Goal: Information Seeking & Learning: Learn about a topic

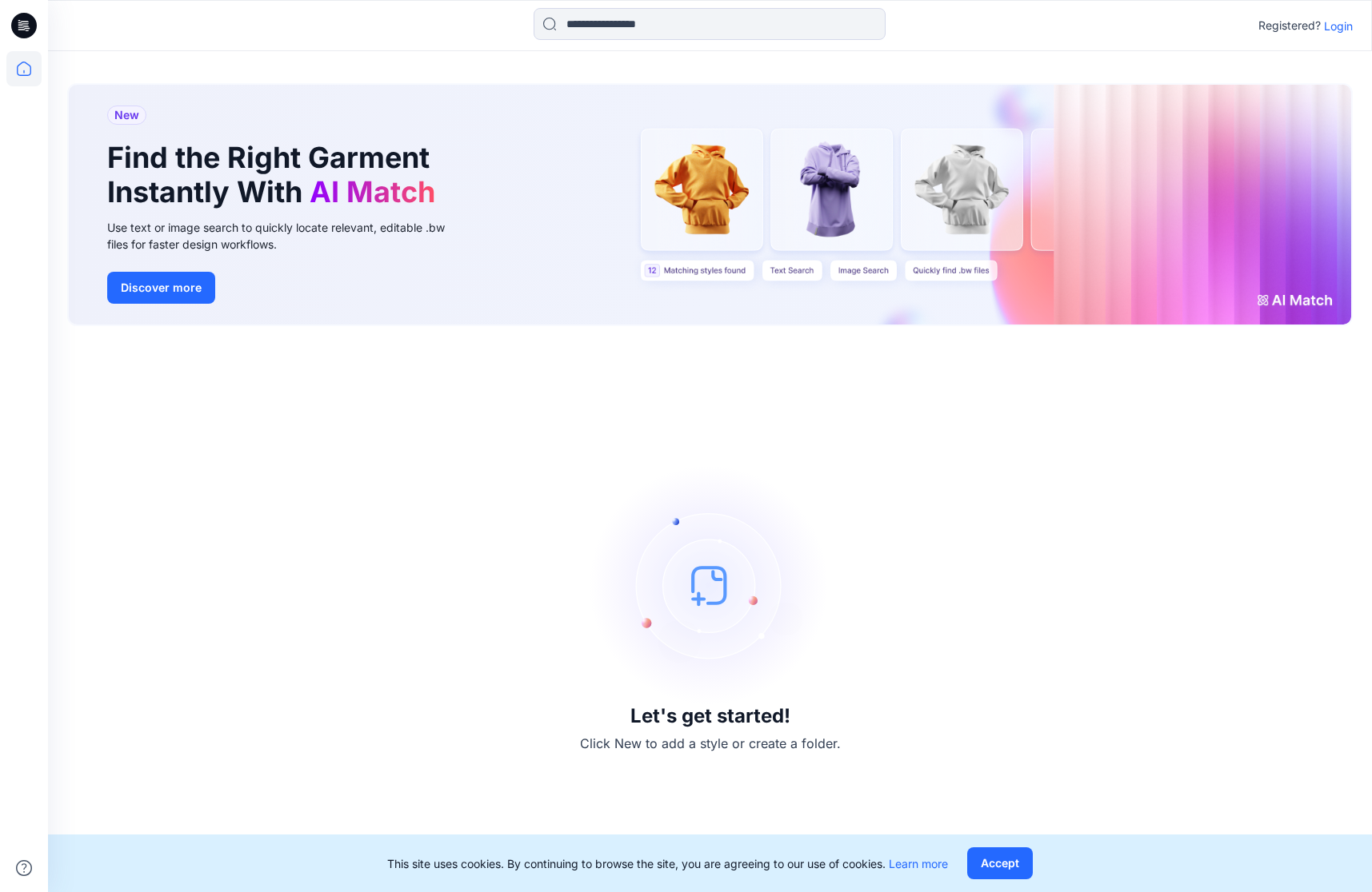
click at [1333, 21] on p "Login" at bounding box center [1338, 26] width 29 height 17
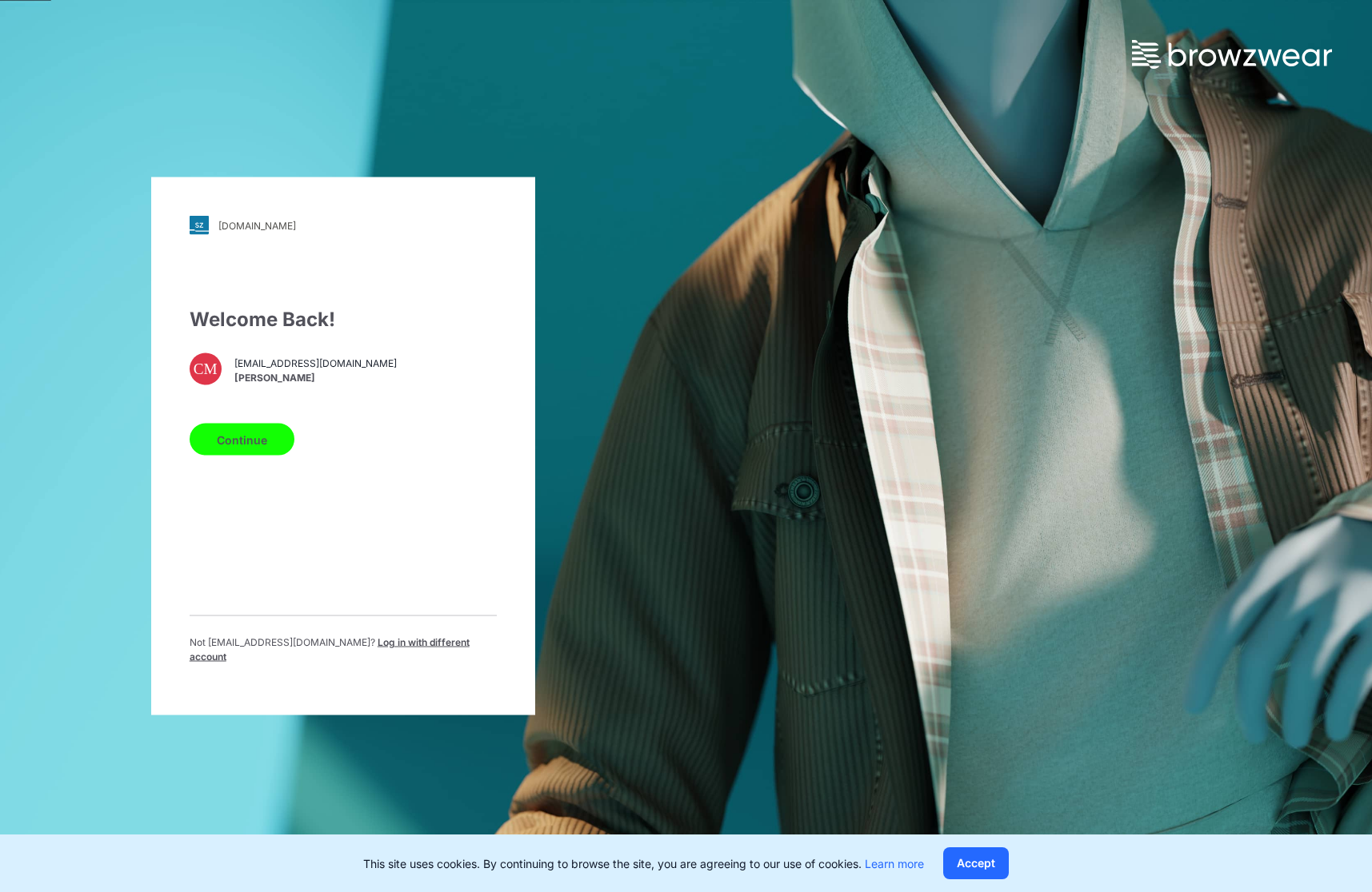
click at [208, 454] on button "Continue" at bounding box center [242, 439] width 105 height 32
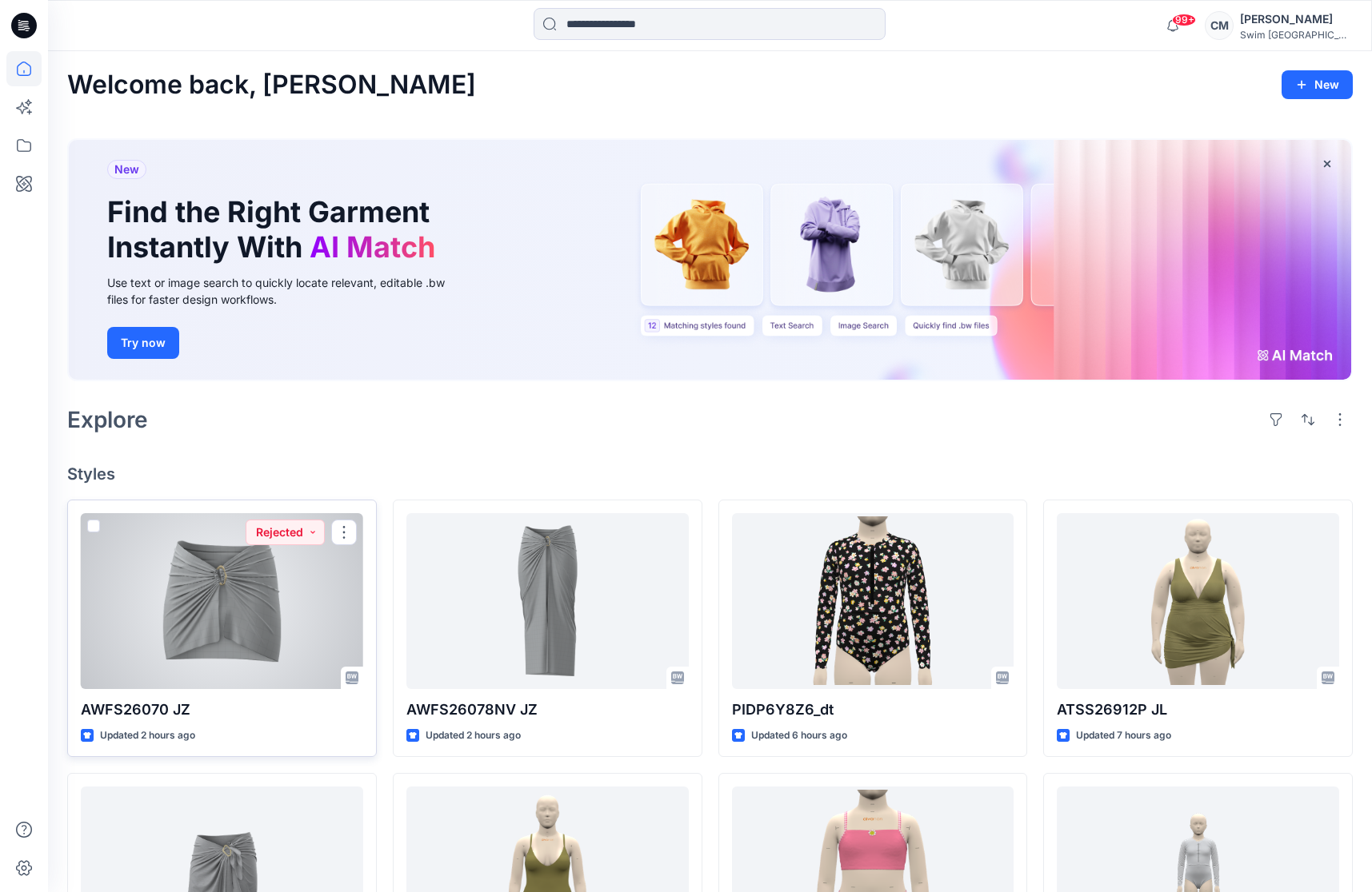
click at [283, 607] on div at bounding box center [222, 601] width 282 height 176
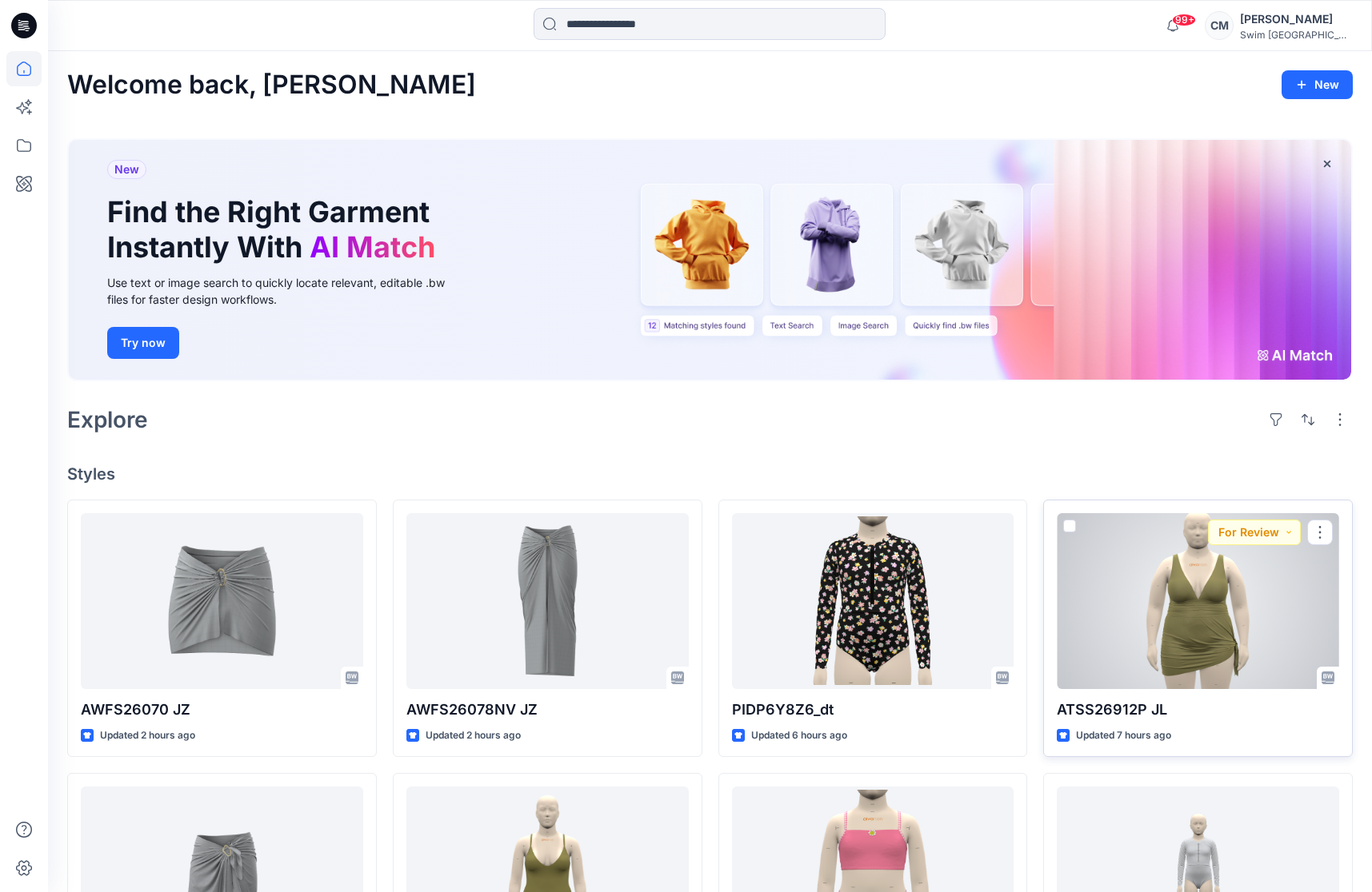
click at [1191, 636] on div at bounding box center [1197, 601] width 282 height 176
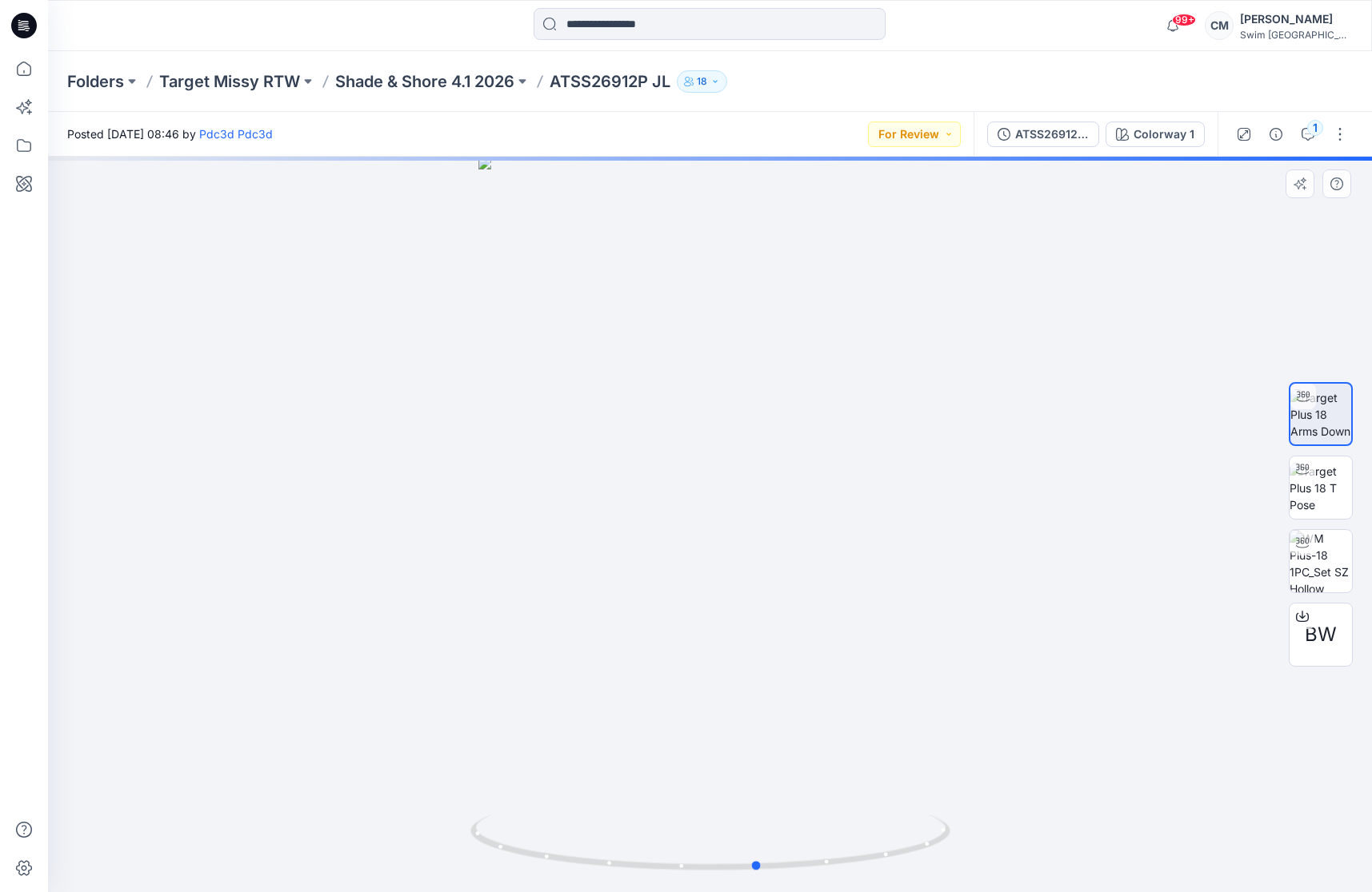
drag, startPoint x: 773, startPoint y: 564, endPoint x: 822, endPoint y: 527, distance: 61.4
click at [822, 527] on div at bounding box center [709, 524] width 1323 height 735
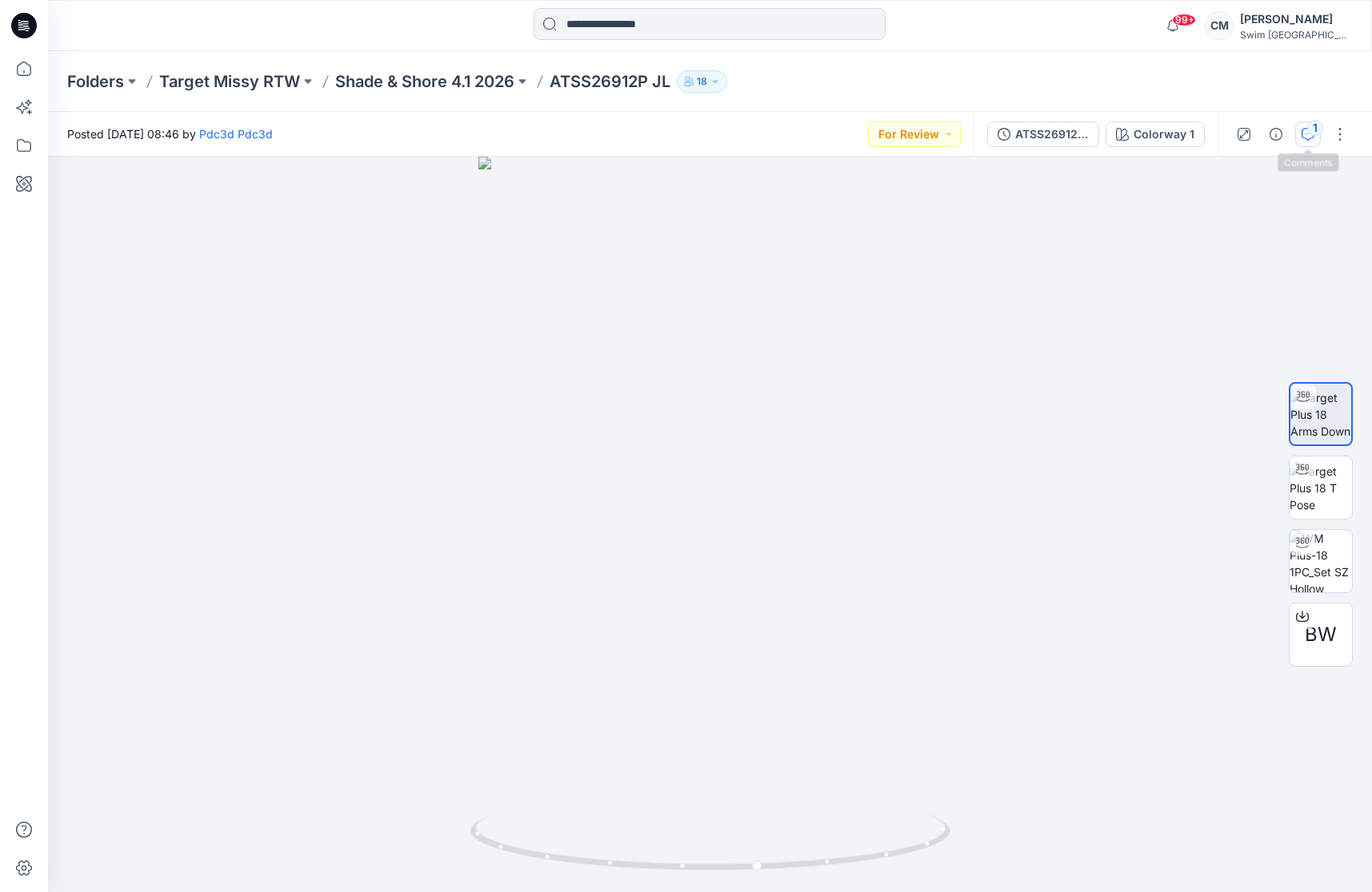
click at [1318, 135] on div "1" at bounding box center [1315, 128] width 16 height 16
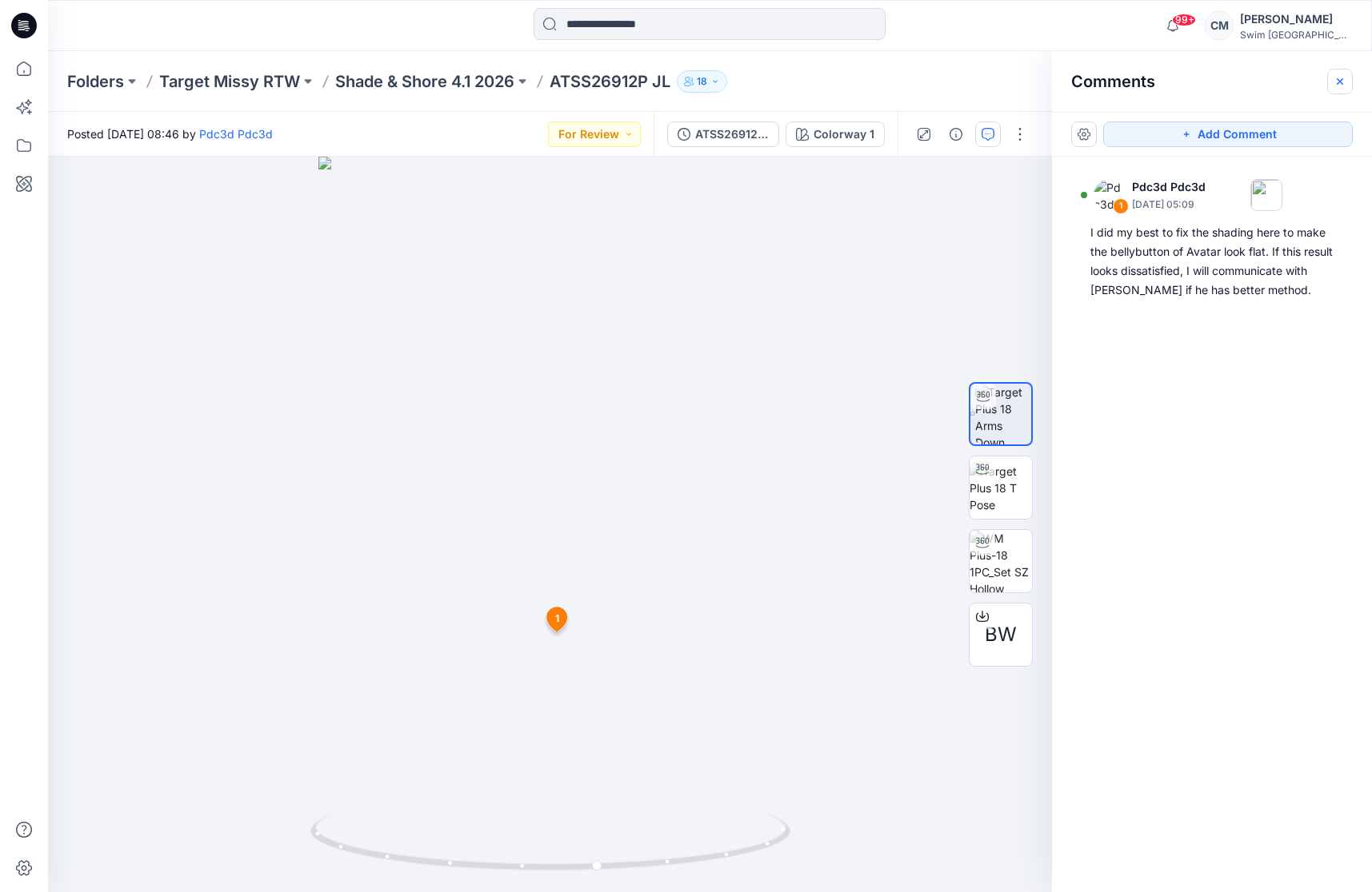
click at [1339, 78] on icon "button" at bounding box center [1339, 81] width 12 height 12
